Goal: Find contact information: Find contact information

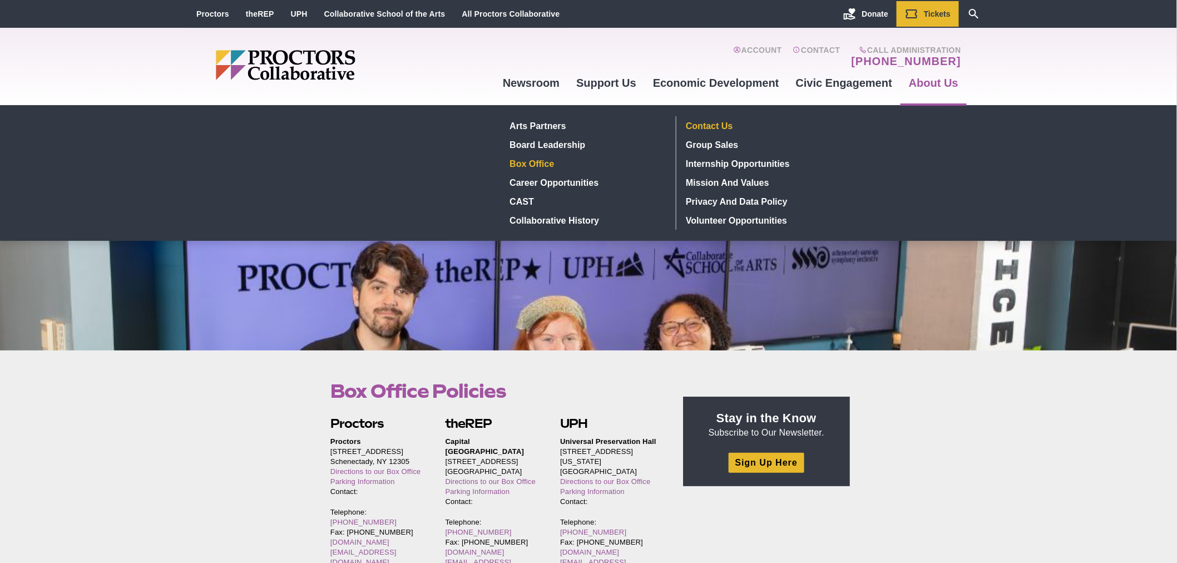
click at [724, 126] on link "Contact Us" at bounding box center [763, 125] width 162 height 19
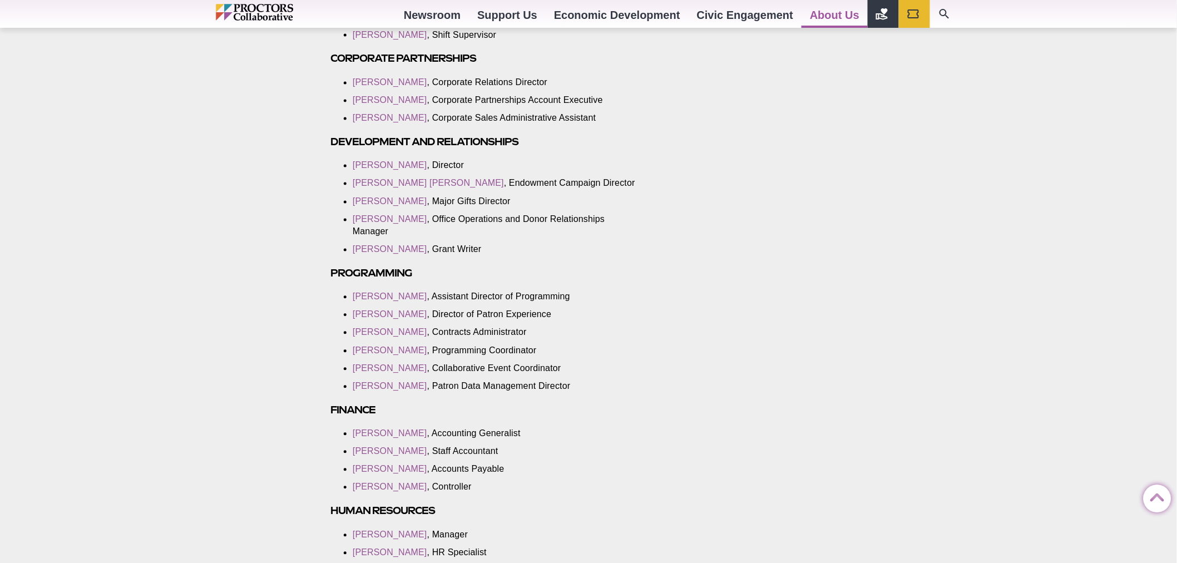
scroll to position [804, 0]
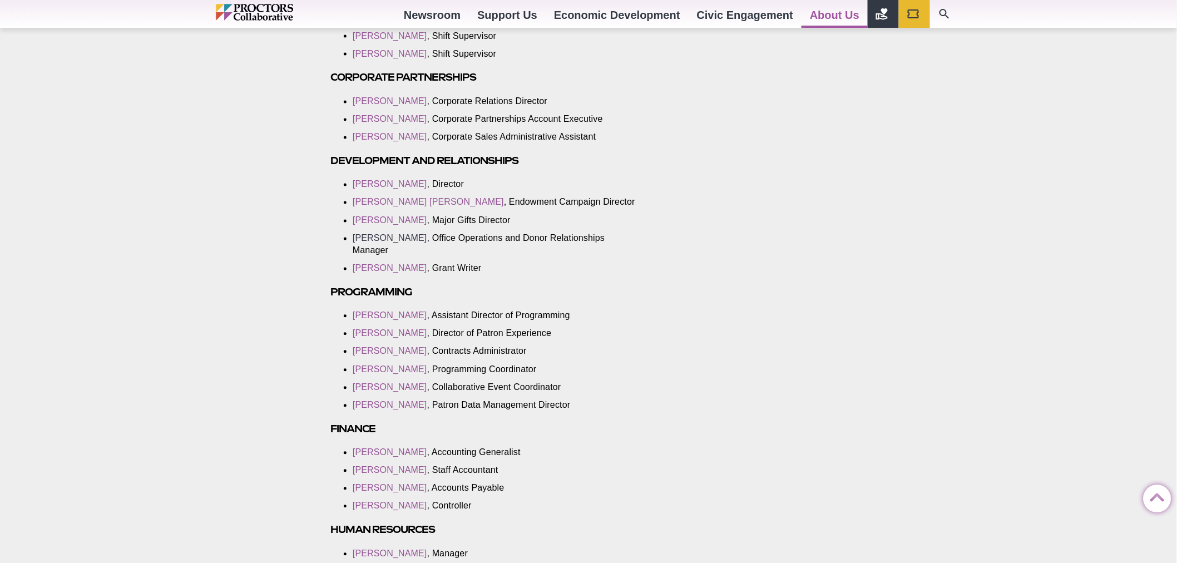
click at [366, 243] on link "[PERSON_NAME]" at bounding box center [390, 238] width 75 height 9
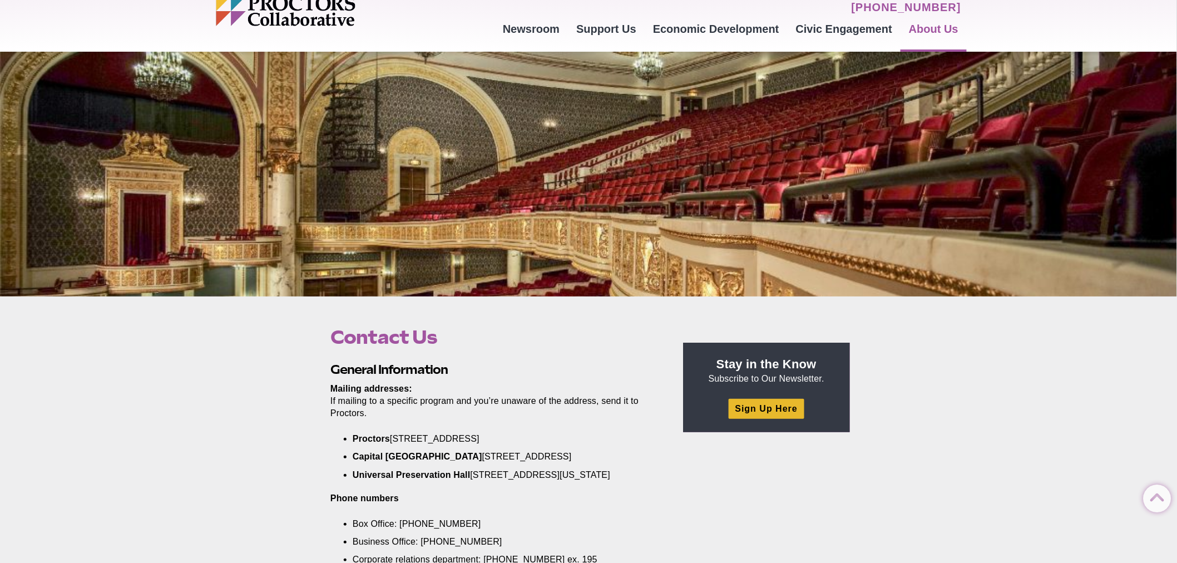
scroll to position [0, 0]
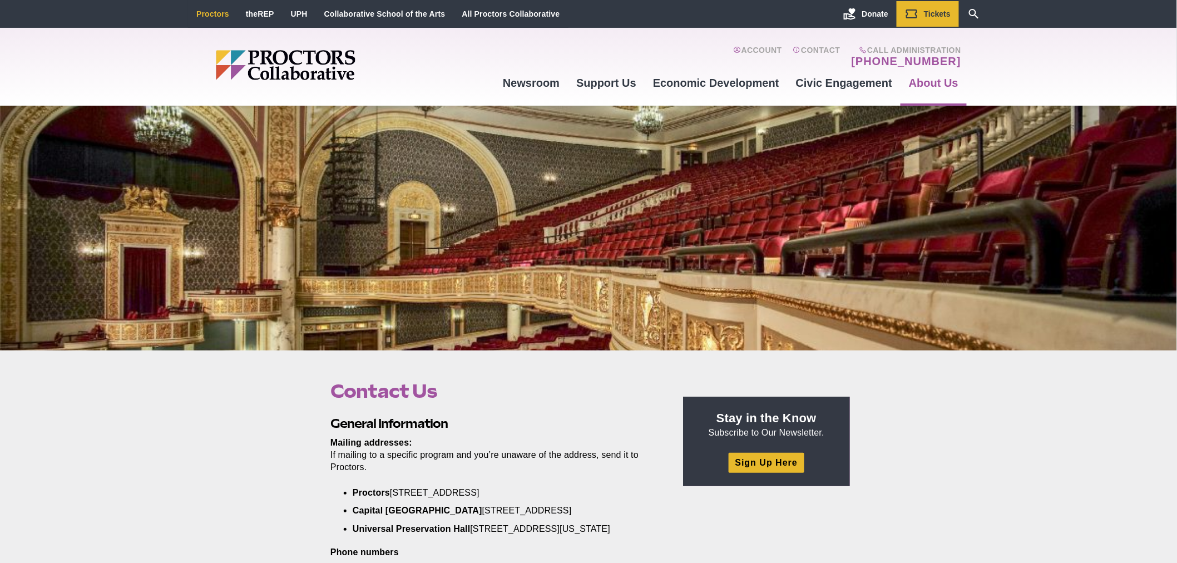
click at [198, 9] on link "Proctors" at bounding box center [212, 13] width 33 height 9
